Goal: Task Accomplishment & Management: Manage account settings

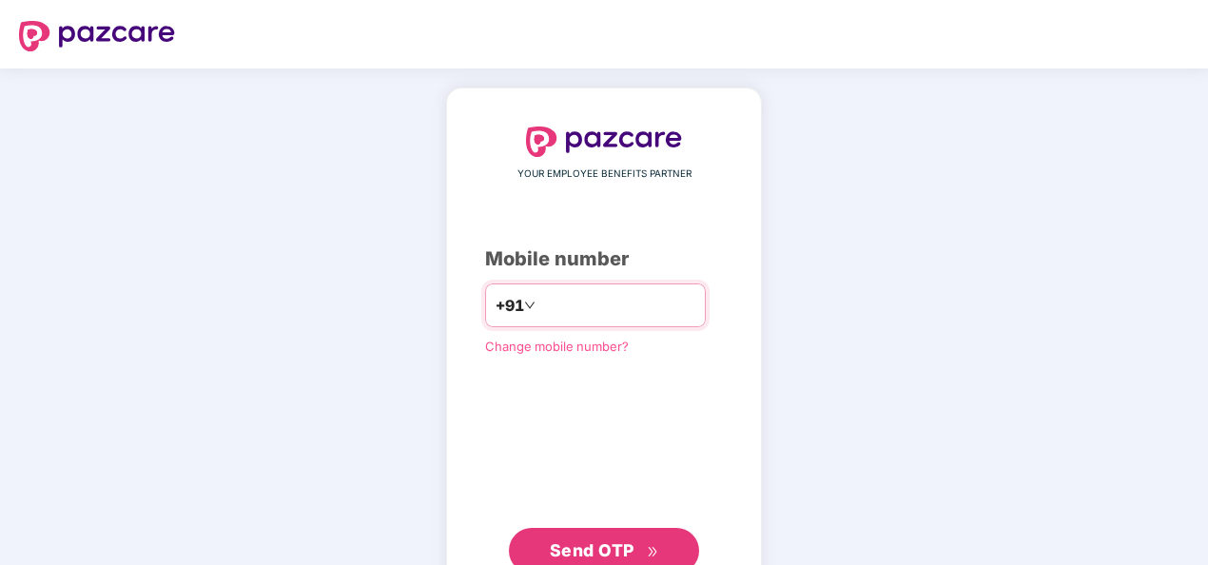
click at [620, 306] on input "number" at bounding box center [617, 305] width 156 height 30
click at [539, 306] on input "**********" at bounding box center [617, 305] width 156 height 30
type input "**********"
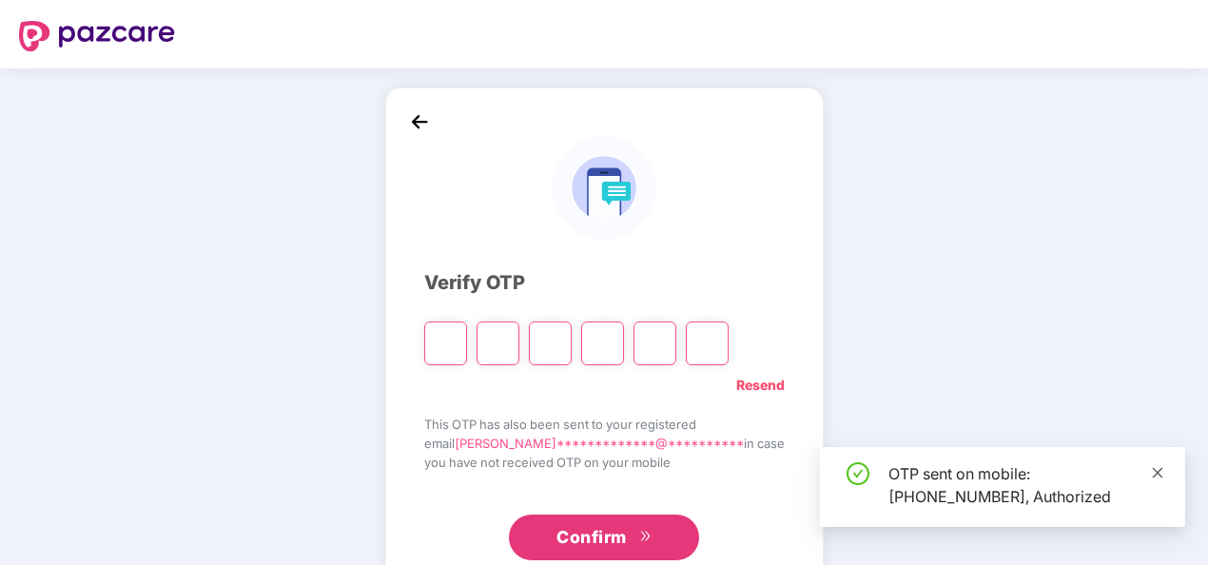
click at [1157, 476] on icon "close" at bounding box center [1157, 472] width 13 height 13
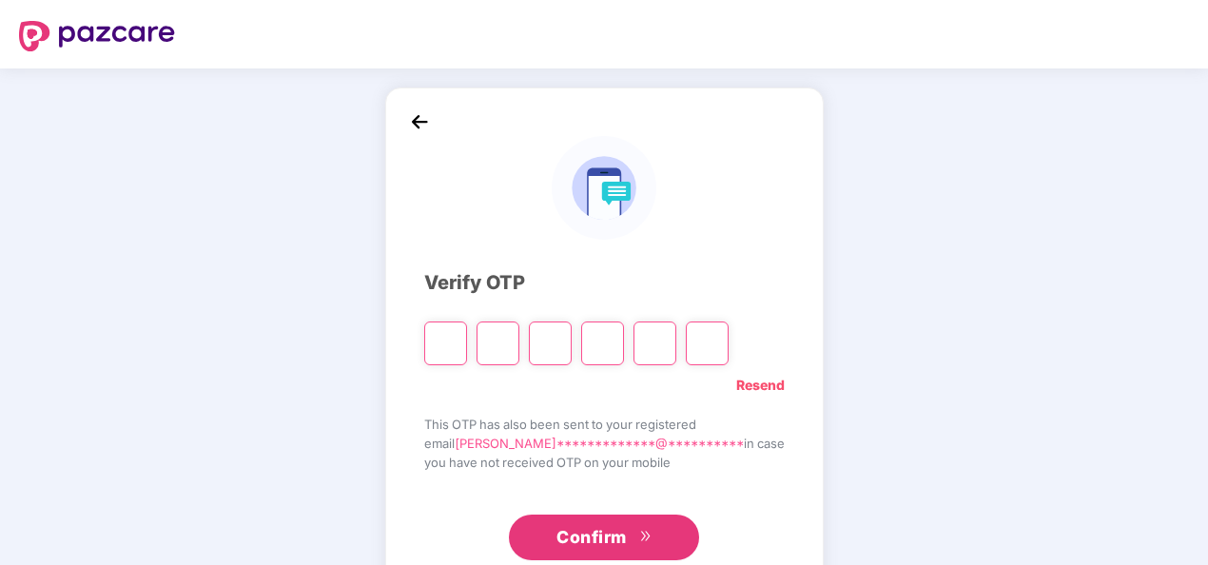
click at [467, 346] on input "Please enter verification code. Digit 1" at bounding box center [445, 343] width 43 height 44
type input "*"
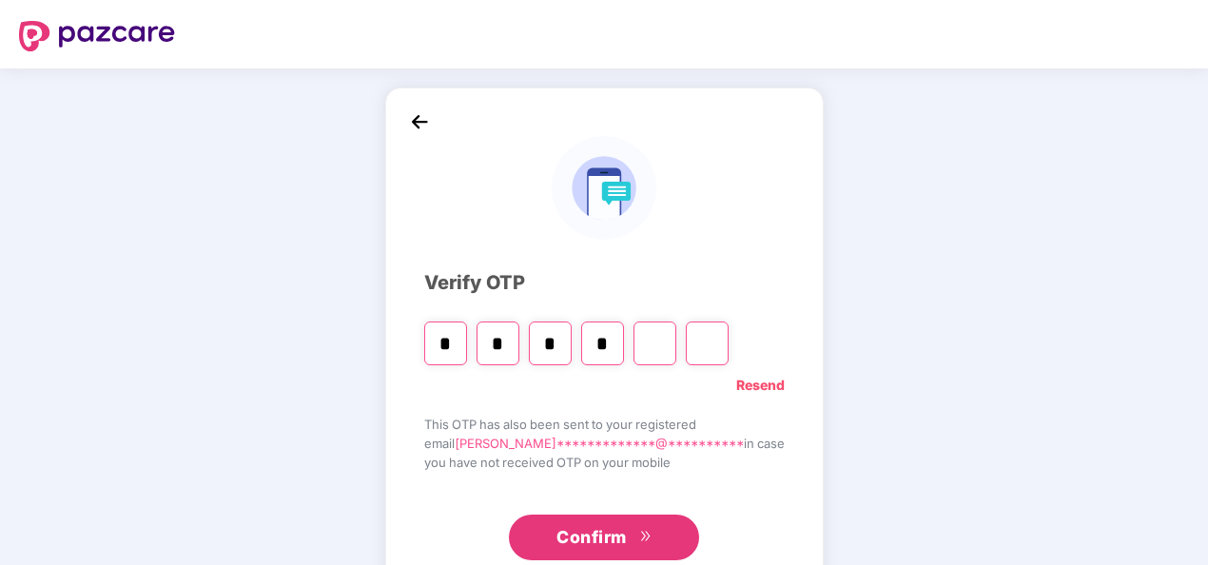
type input "*"
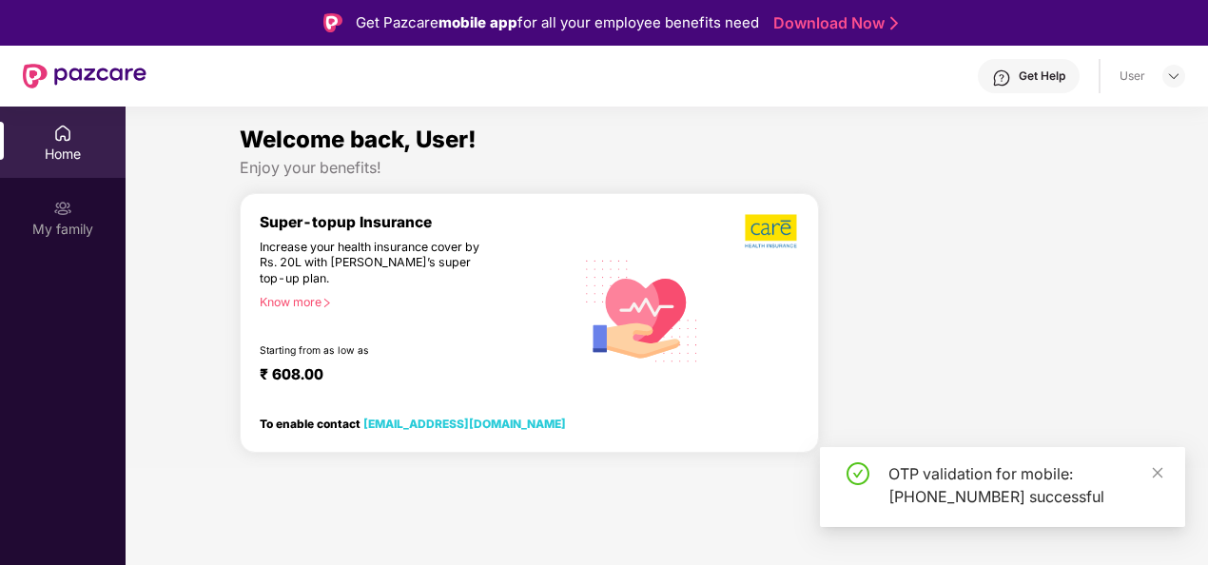
click at [73, 150] on div "Home" at bounding box center [63, 154] width 126 height 19
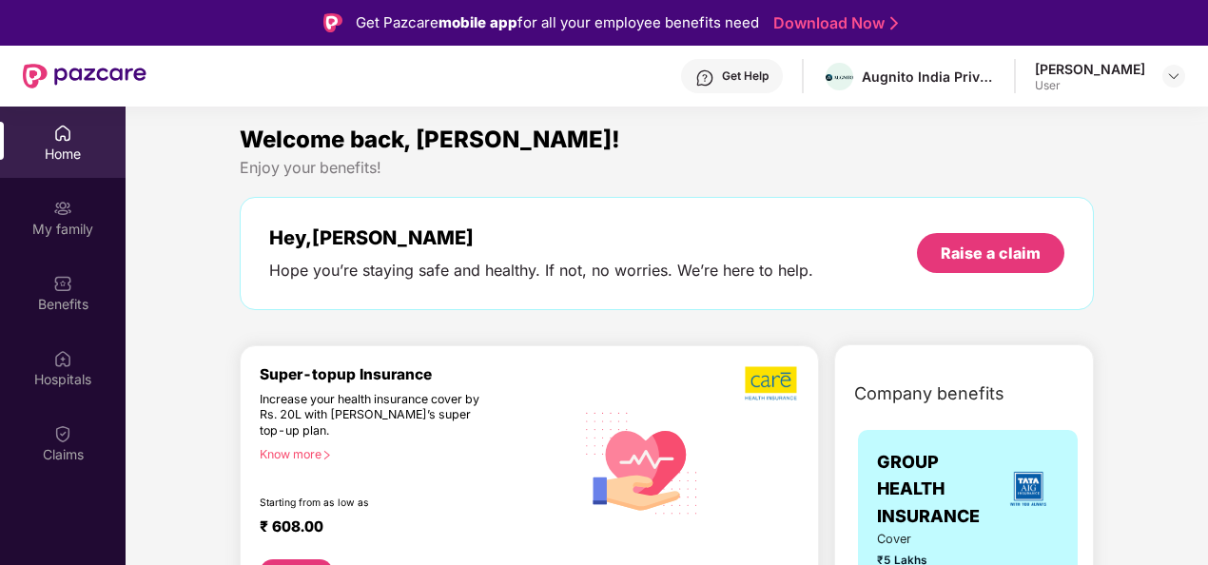
click at [1161, 83] on div "[PERSON_NAME] User" at bounding box center [1110, 76] width 150 height 33
click at [1172, 77] on img at bounding box center [1173, 75] width 15 height 15
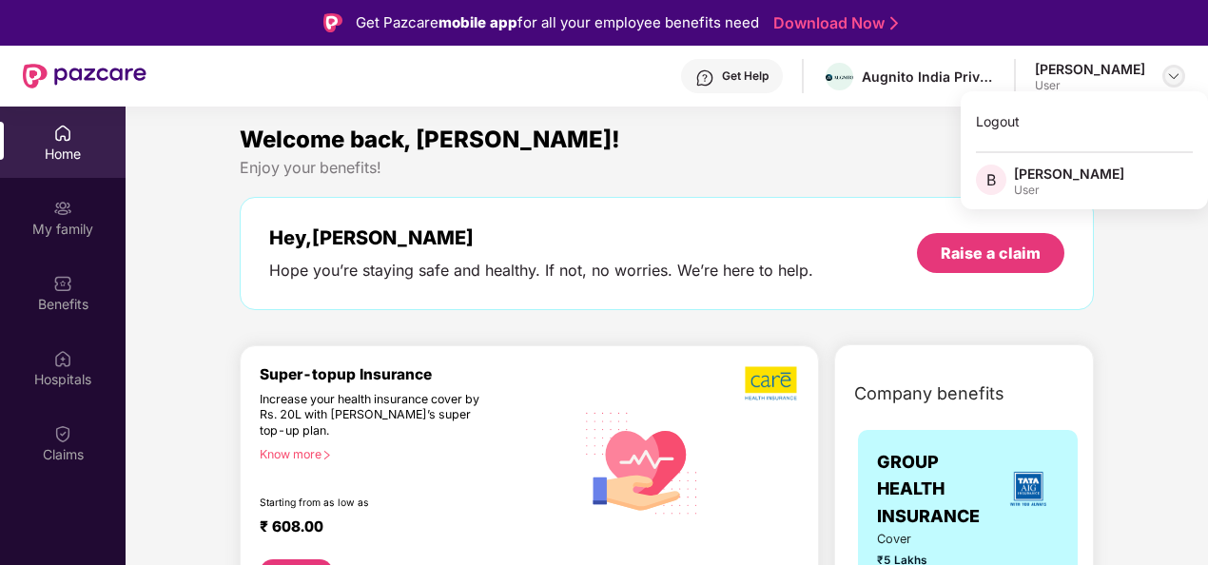
click at [1172, 77] on img at bounding box center [1173, 75] width 15 height 15
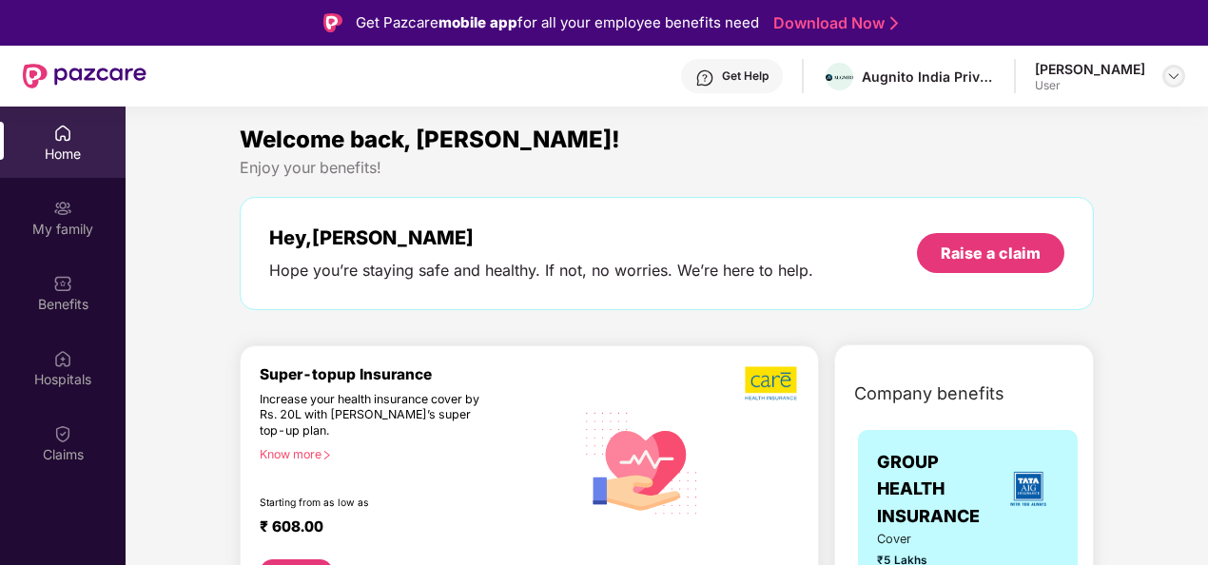
click at [1172, 77] on img at bounding box center [1173, 75] width 15 height 15
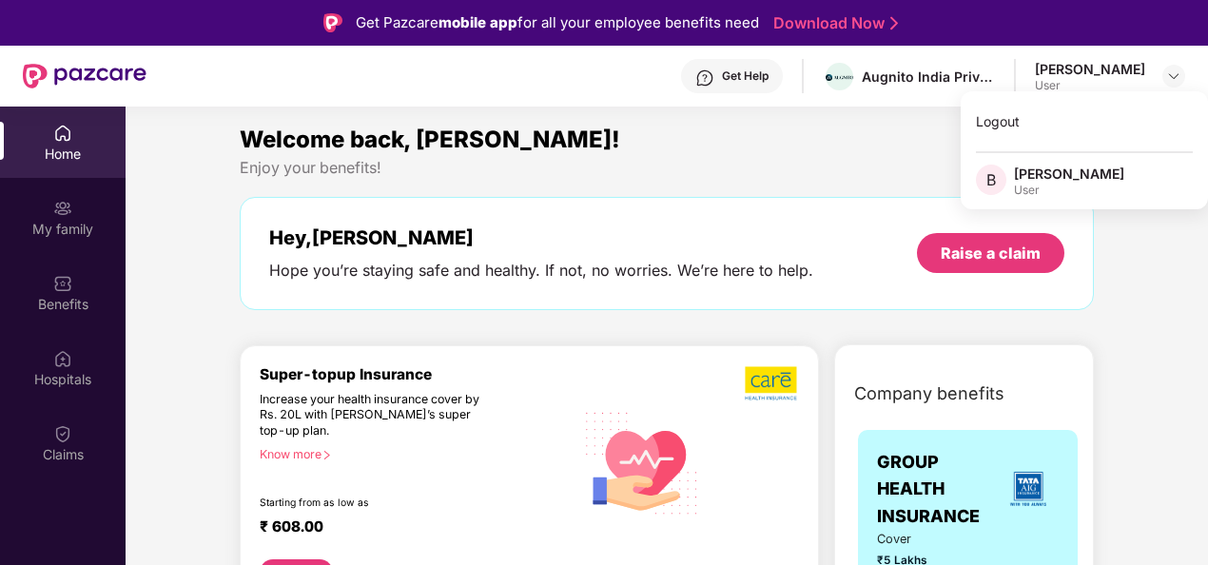
click at [1055, 170] on div "[PERSON_NAME]" at bounding box center [1069, 174] width 110 height 18
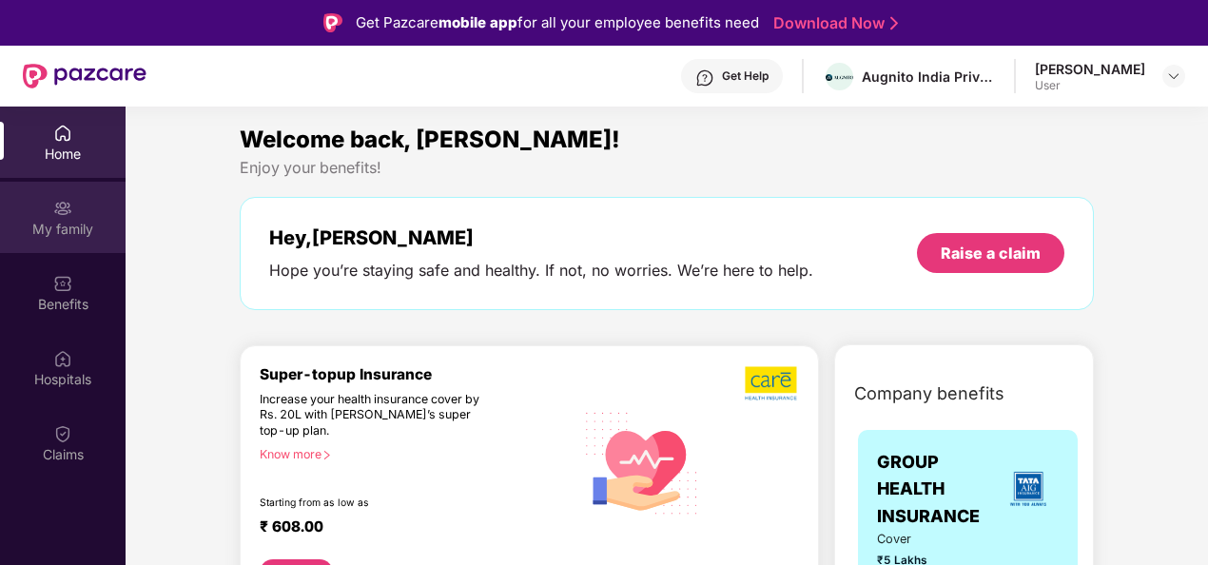
click at [74, 221] on div "My family" at bounding box center [63, 229] width 126 height 19
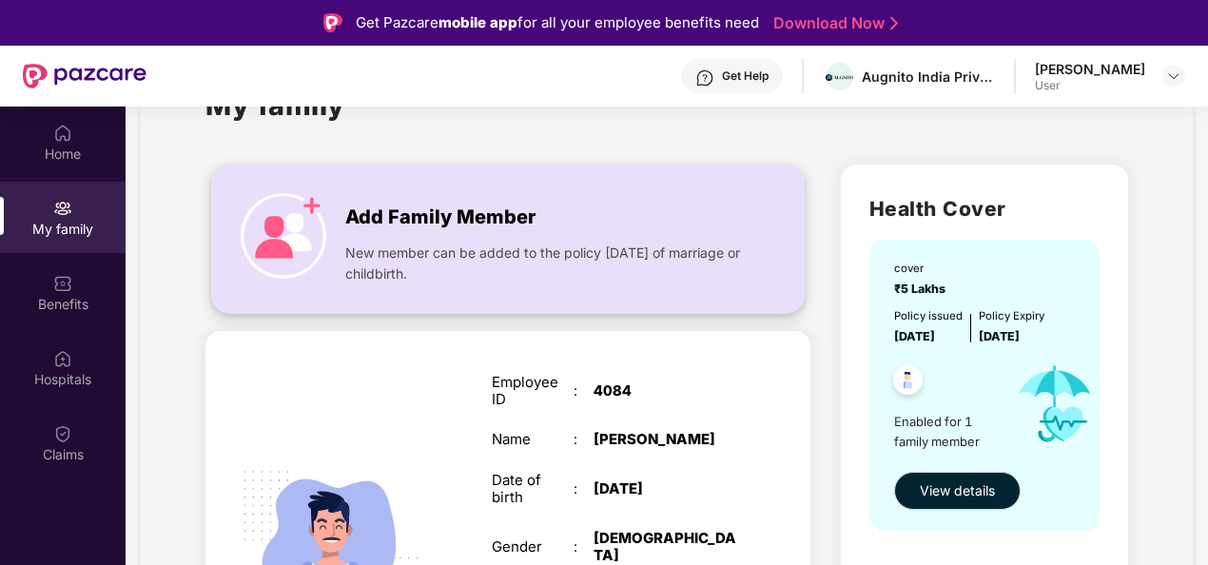
scroll to position [75, 0]
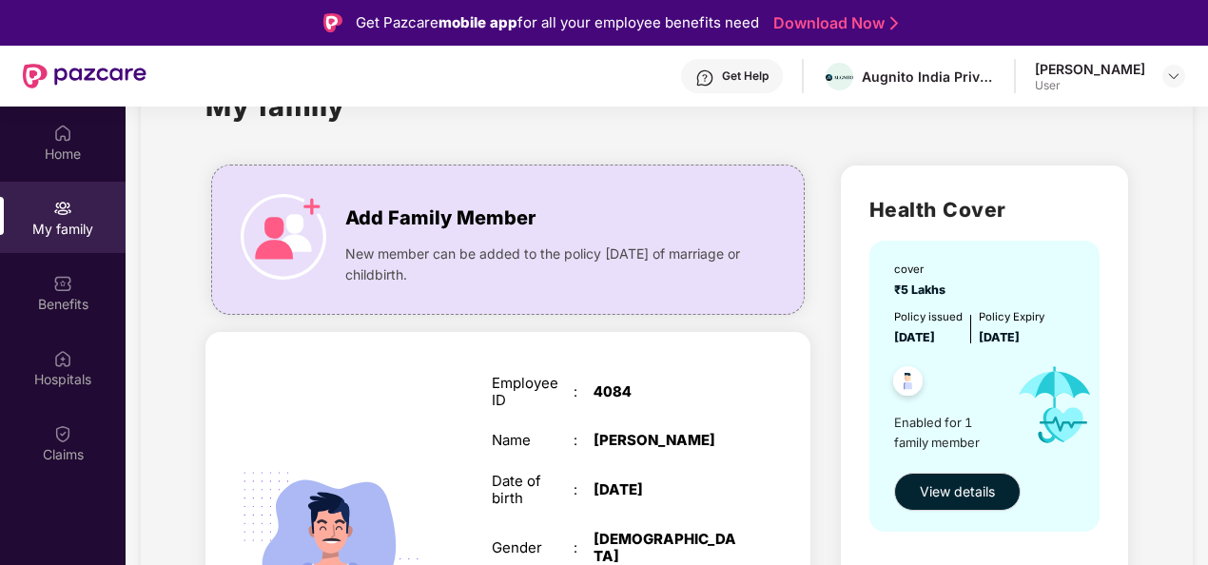
click at [442, 394] on div "SELF Employee ID : 4084 Name : [PERSON_NAME] Date of birth : [DEMOGRAPHIC_DATA]…" at bounding box center [507, 557] width 605 height 451
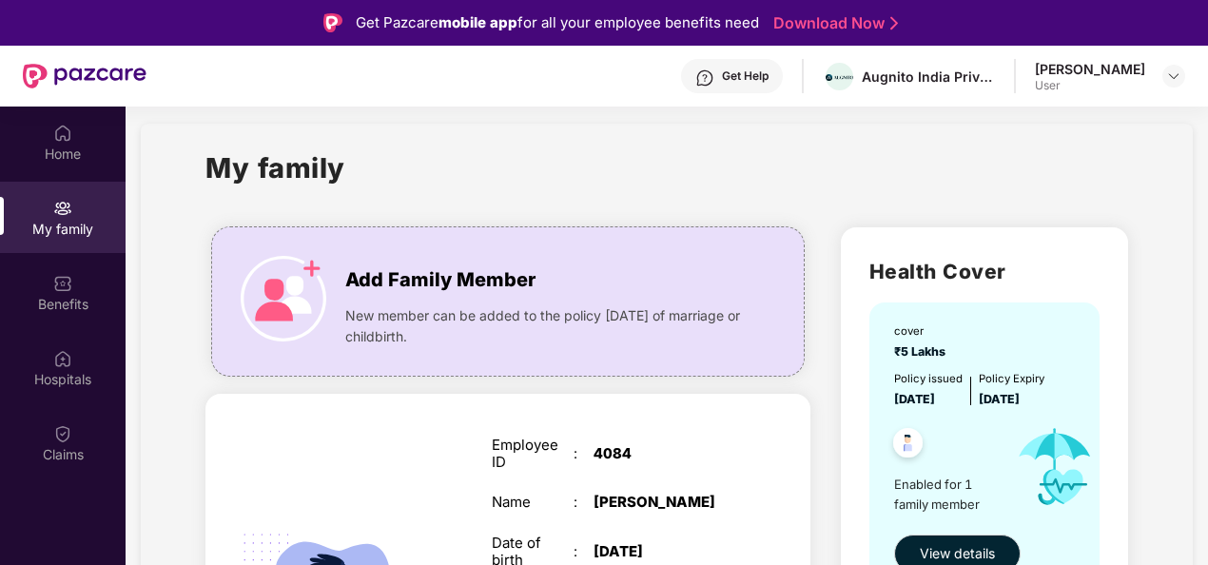
scroll to position [0, 0]
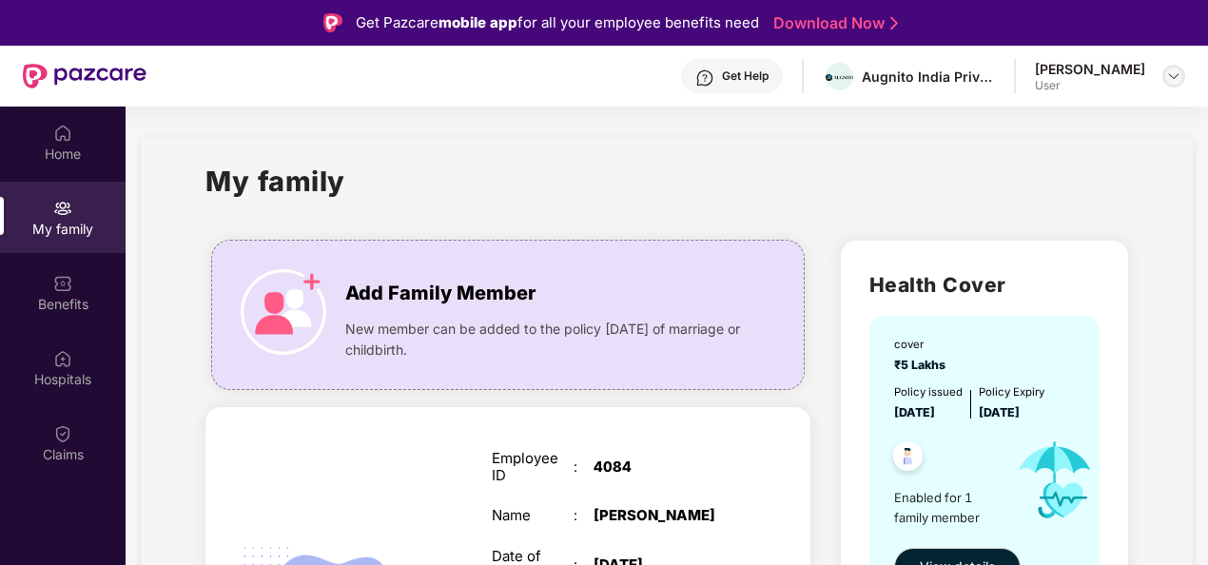
click at [1170, 78] on img at bounding box center [1173, 75] width 15 height 15
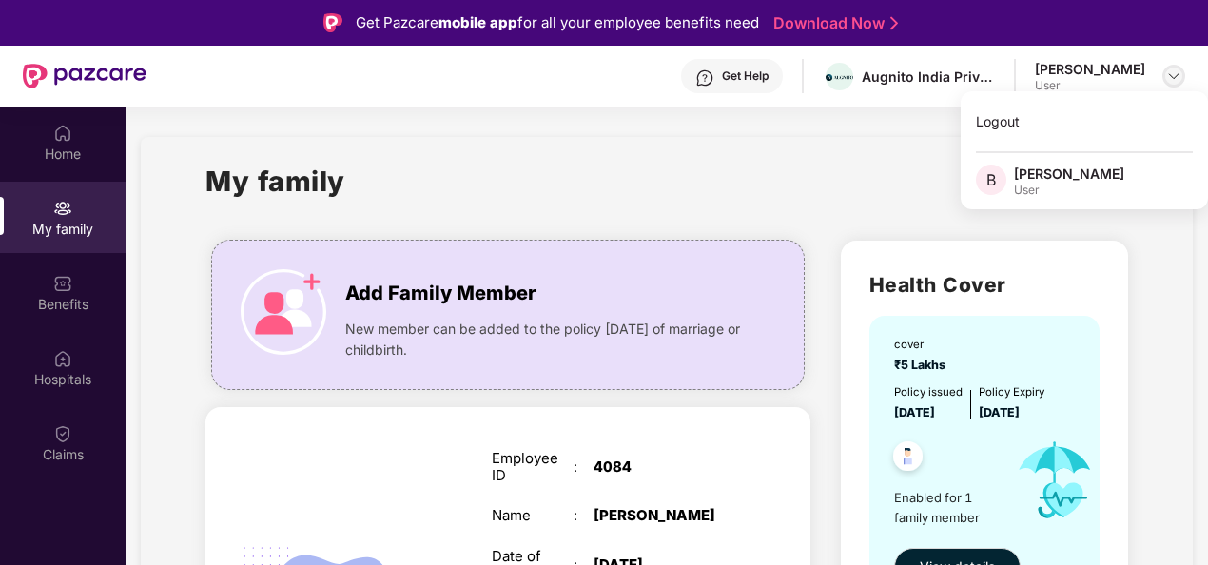
click at [1170, 78] on img at bounding box center [1173, 75] width 15 height 15
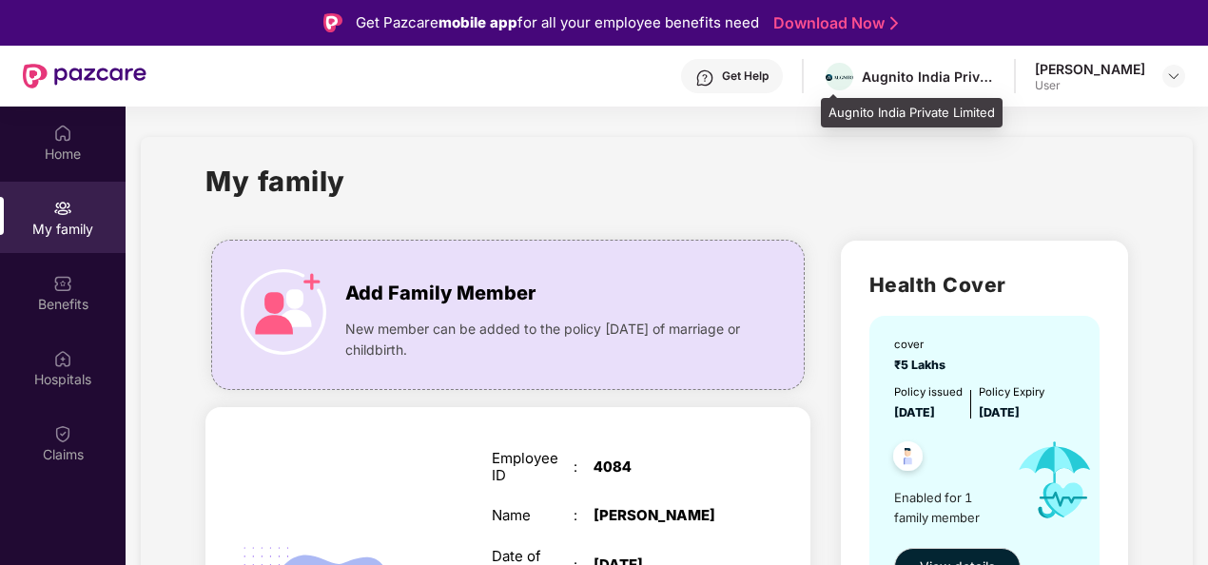
click at [973, 79] on div "Augnito India Private Limited" at bounding box center [927, 77] width 133 height 18
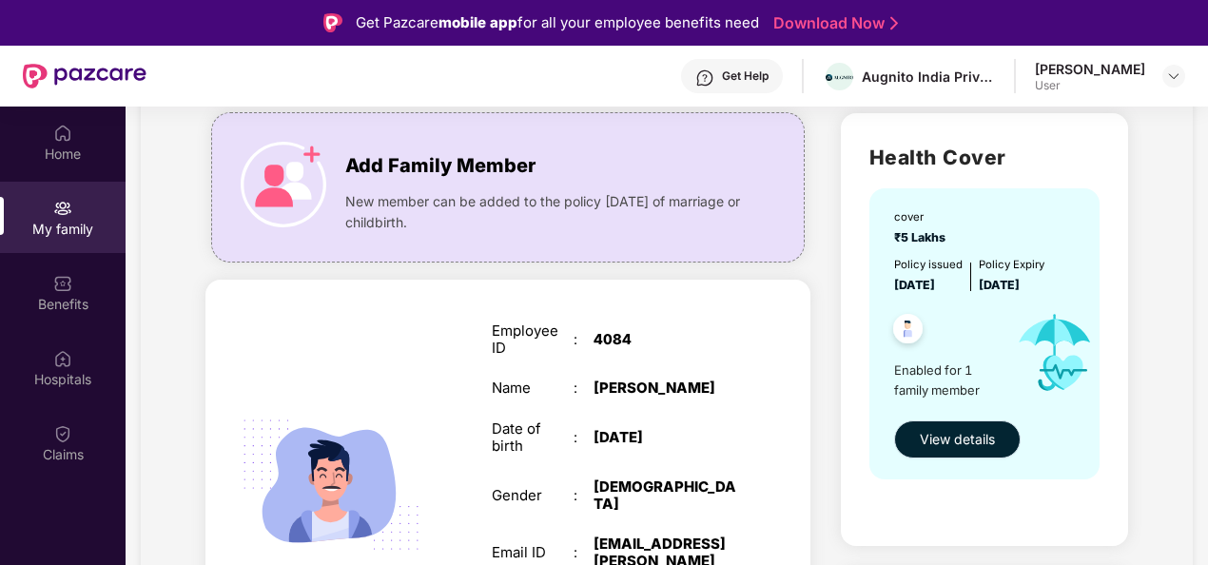
click at [950, 429] on span "View details" at bounding box center [956, 439] width 75 height 21
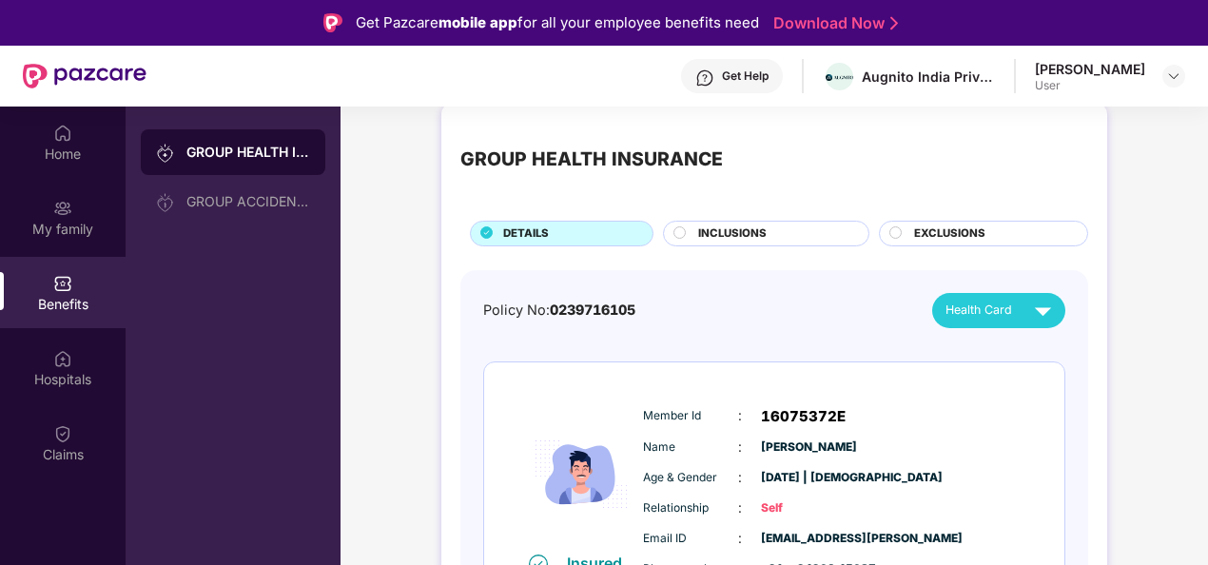
click at [1042, 307] on img at bounding box center [1042, 310] width 33 height 33
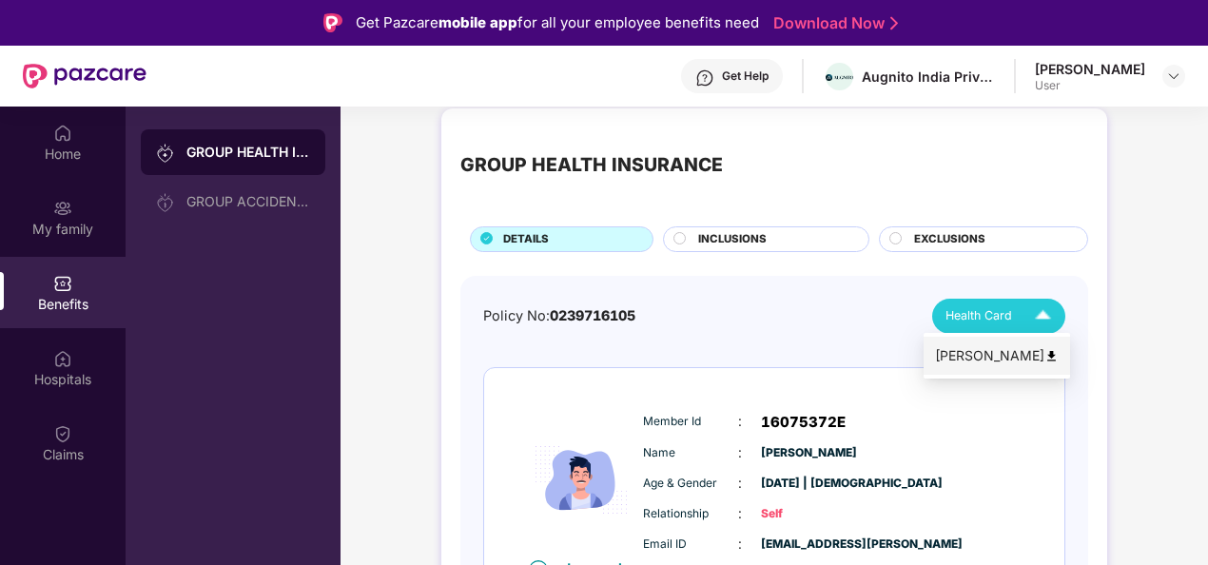
scroll to position [15, 0]
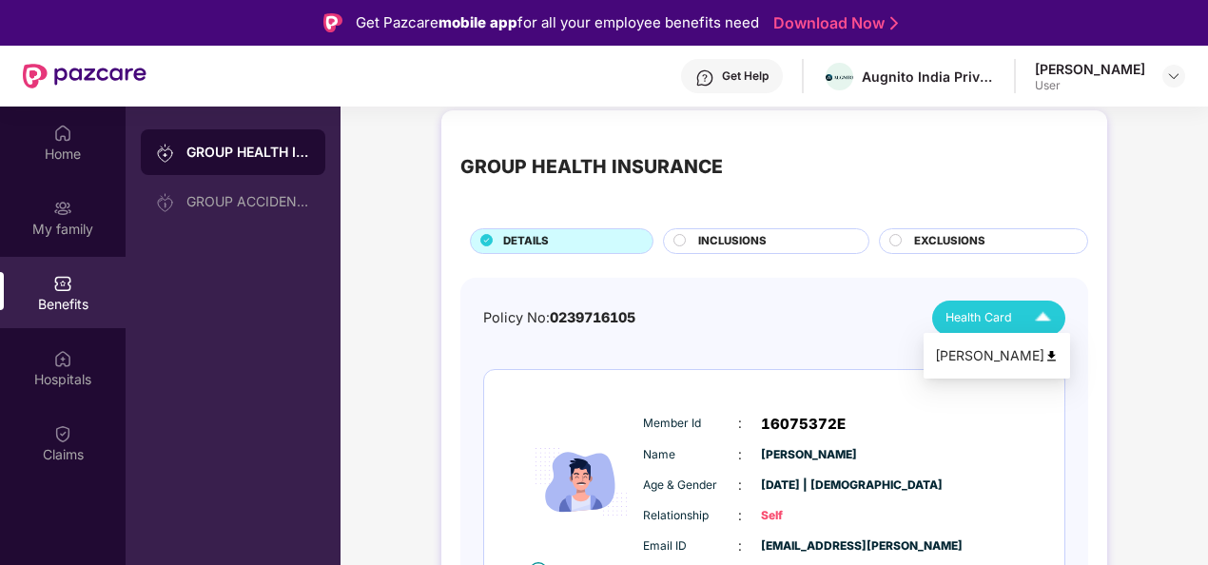
click at [1050, 355] on img at bounding box center [1051, 356] width 14 height 14
